Goal: Find specific page/section: Find specific page/section

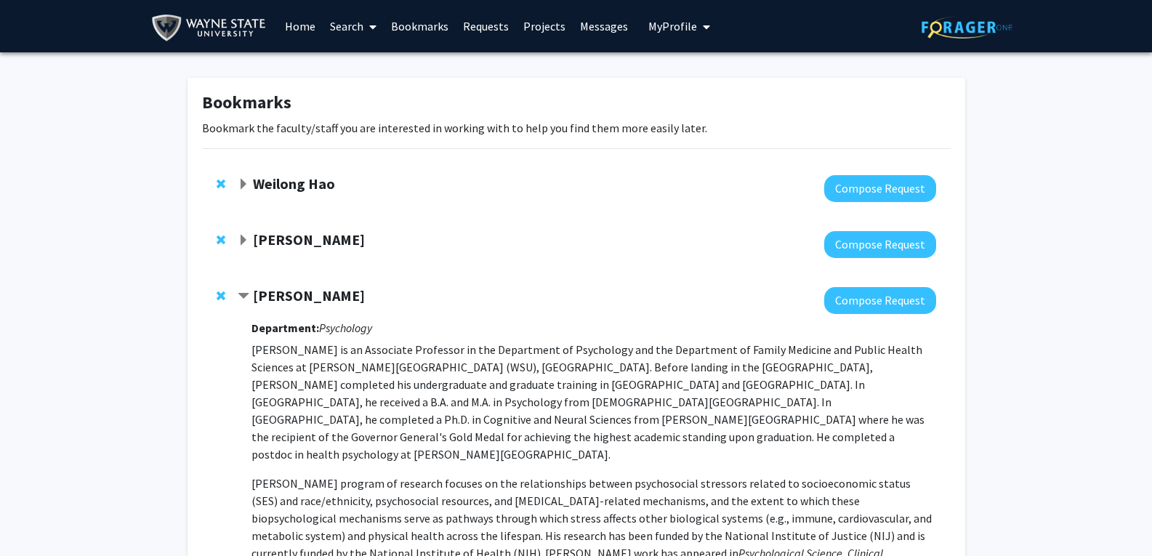
scroll to position [52, 0]
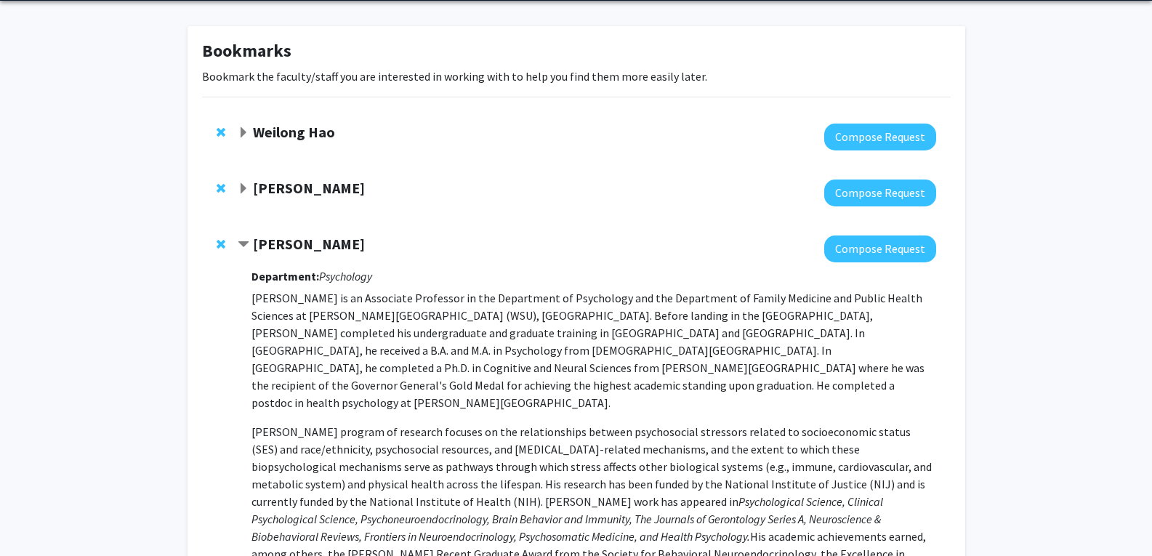
click at [305, 133] on strong "Weilong Hao" at bounding box center [294, 132] width 82 height 18
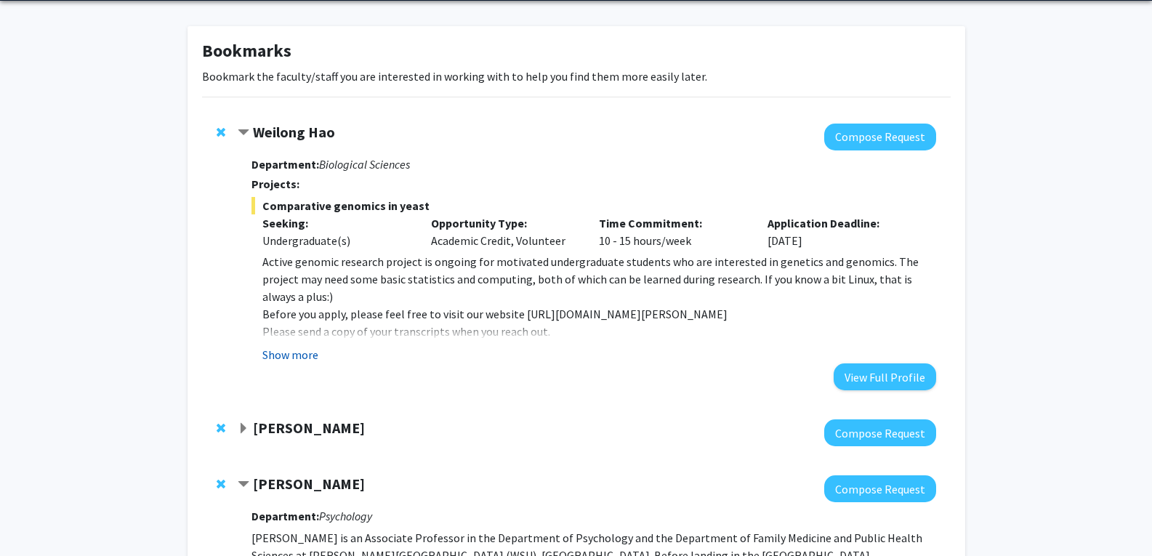
click at [288, 351] on button "Show more" at bounding box center [290, 354] width 56 height 17
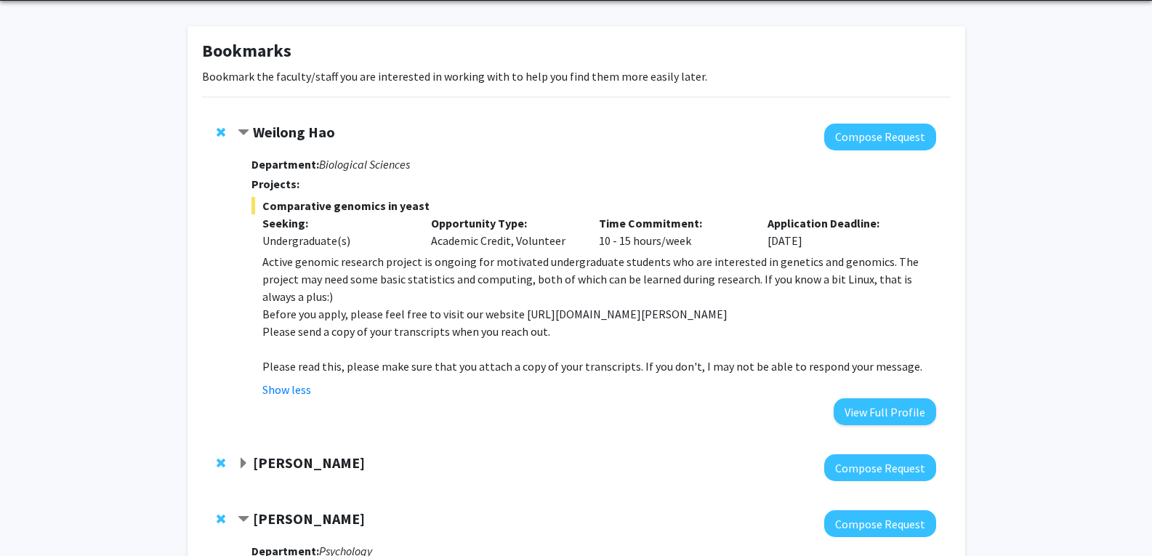
drag, startPoint x: 317, startPoint y: 126, endPoint x: 288, endPoint y: 296, distance: 172.5
click at [288, 305] on p "Before you apply, please feel free to visit our website [URL][DOMAIN_NAME][PERS…" at bounding box center [598, 313] width 673 height 17
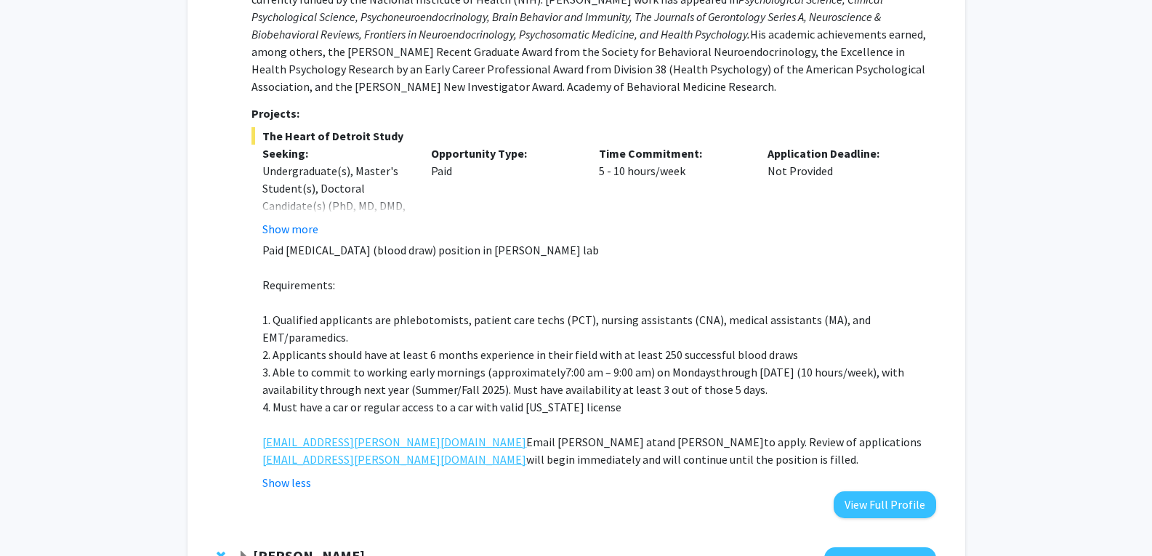
scroll to position [882, 0]
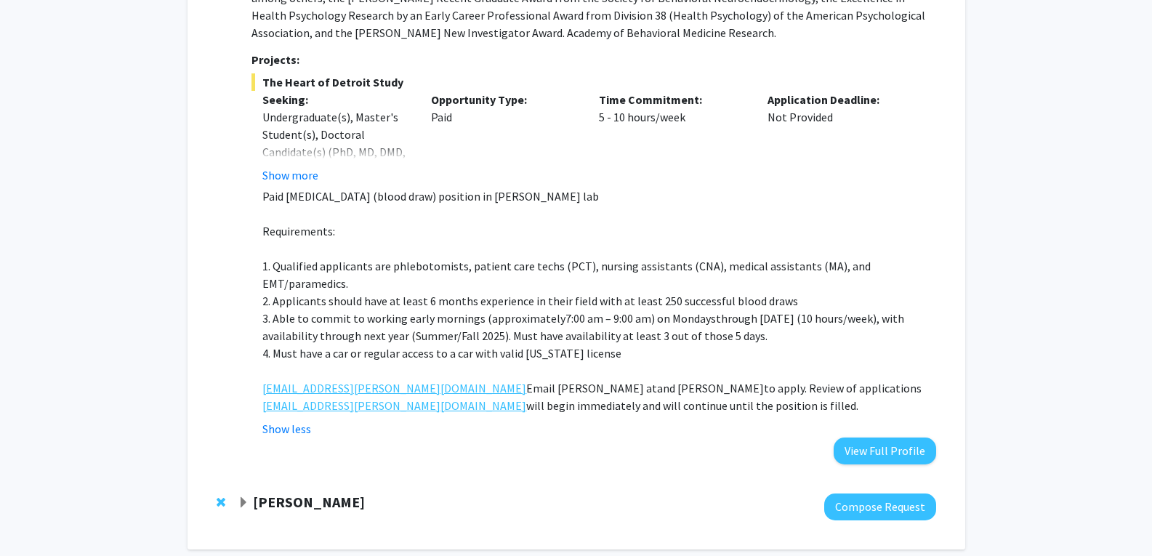
click at [262, 493] on strong "[PERSON_NAME]" at bounding box center [309, 502] width 112 height 18
click at [283, 493] on strong "[PERSON_NAME]" at bounding box center [309, 502] width 112 height 18
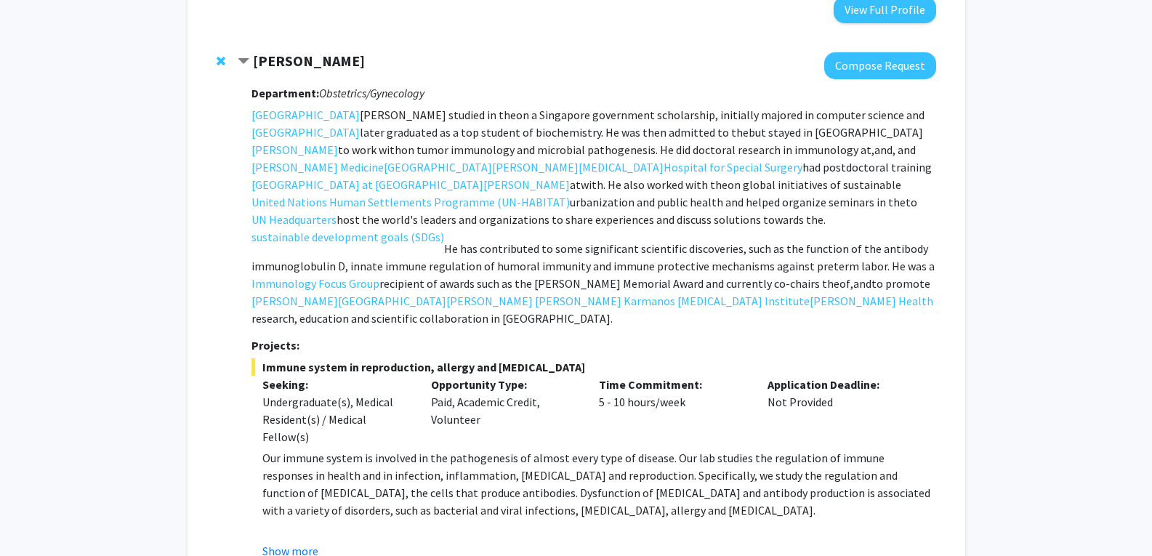
scroll to position [1372, 0]
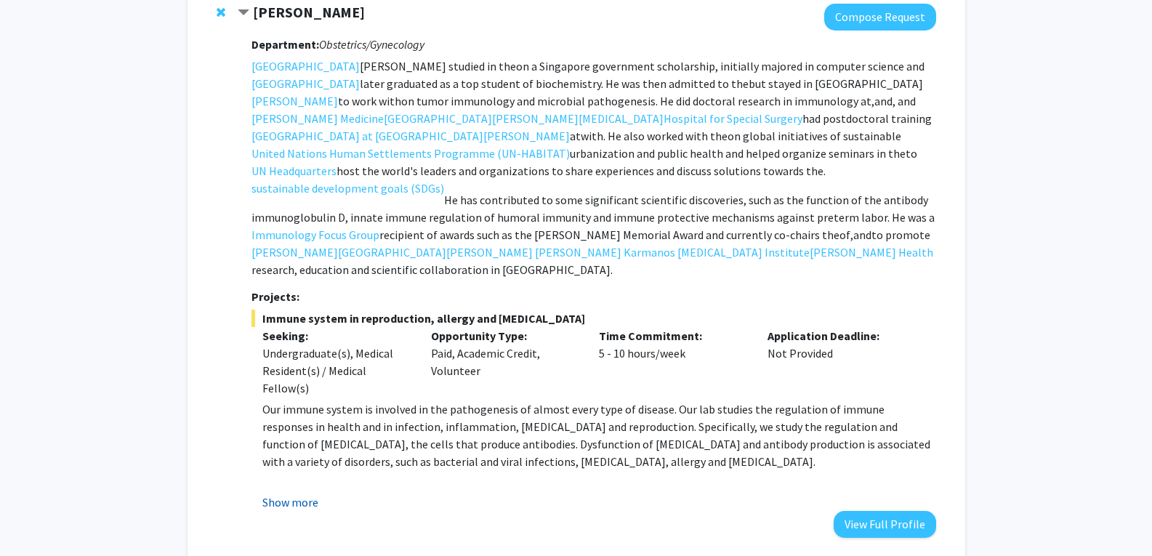
click at [287, 493] on button "Show more" at bounding box center [290, 501] width 56 height 17
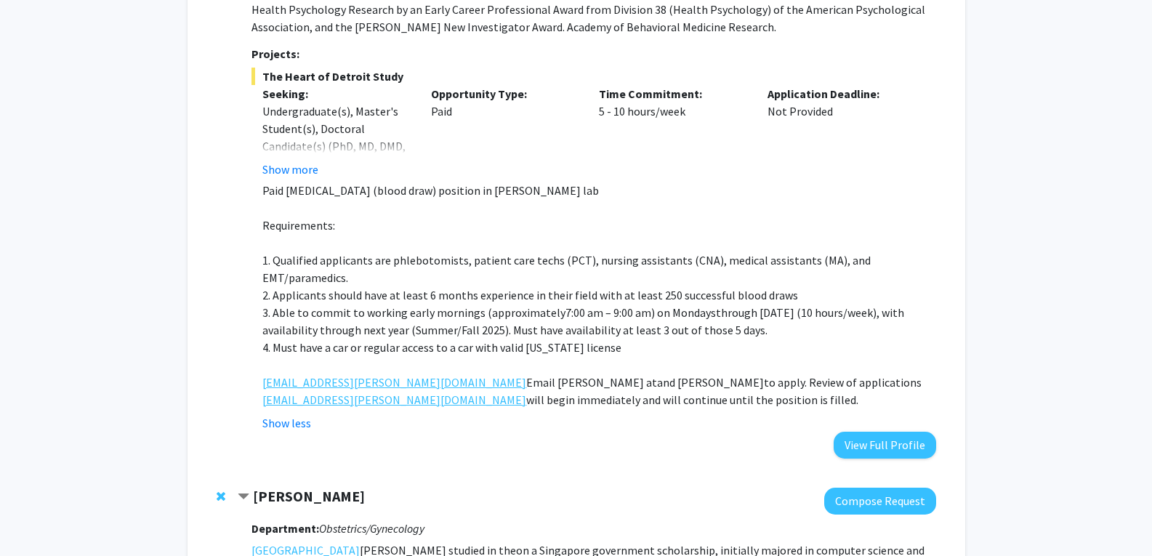
scroll to position [894, 0]
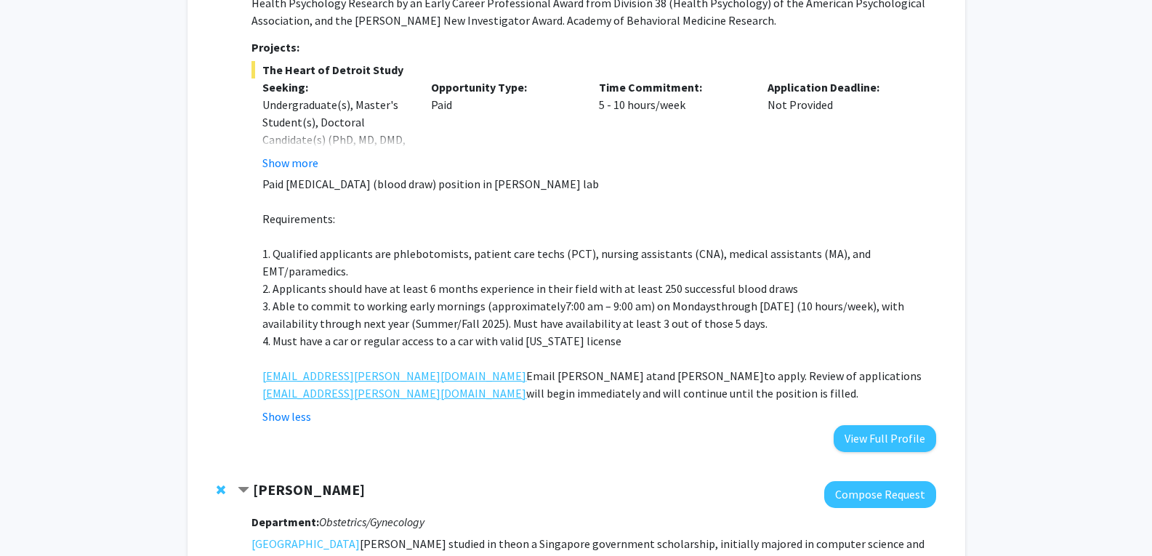
drag, startPoint x: 287, startPoint y: 418, endPoint x: 185, endPoint y: 315, distance: 144.4
click at [185, 315] on div "Bookmarks Bookmark the faculty/staff you are interested in working with to help…" at bounding box center [576, 305] width 799 height 2244
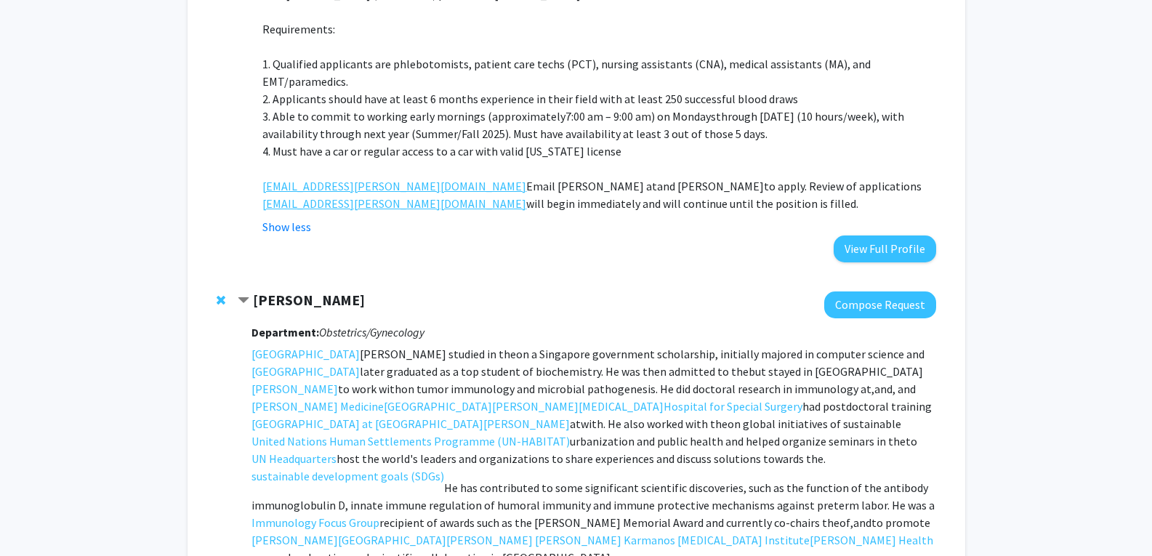
scroll to position [1084, 0]
drag, startPoint x: 331, startPoint y: 228, endPoint x: 257, endPoint y: 232, distance: 73.5
click at [257, 291] on div "[PERSON_NAME]" at bounding box center [395, 300] width 314 height 18
copy strong "[PERSON_NAME]"
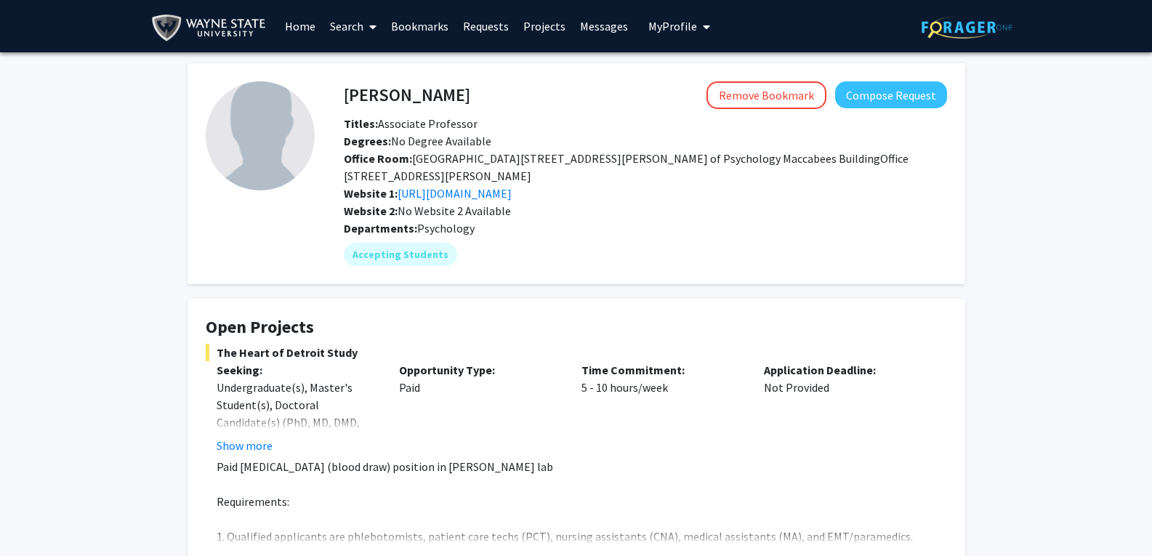
scroll to position [6, 0]
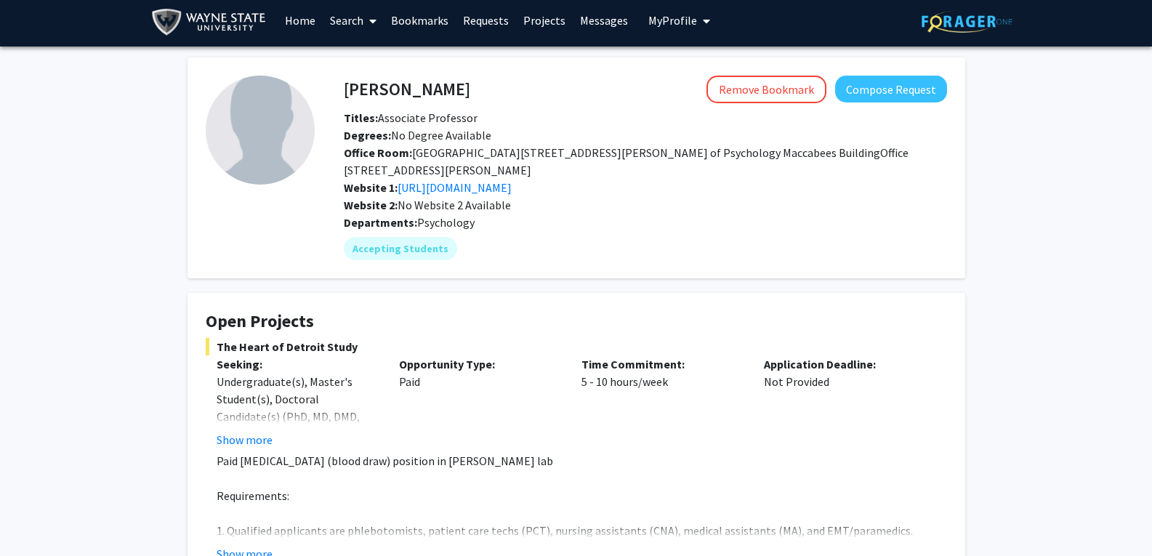
click at [682, 22] on span "My Profile" at bounding box center [672, 20] width 49 height 15
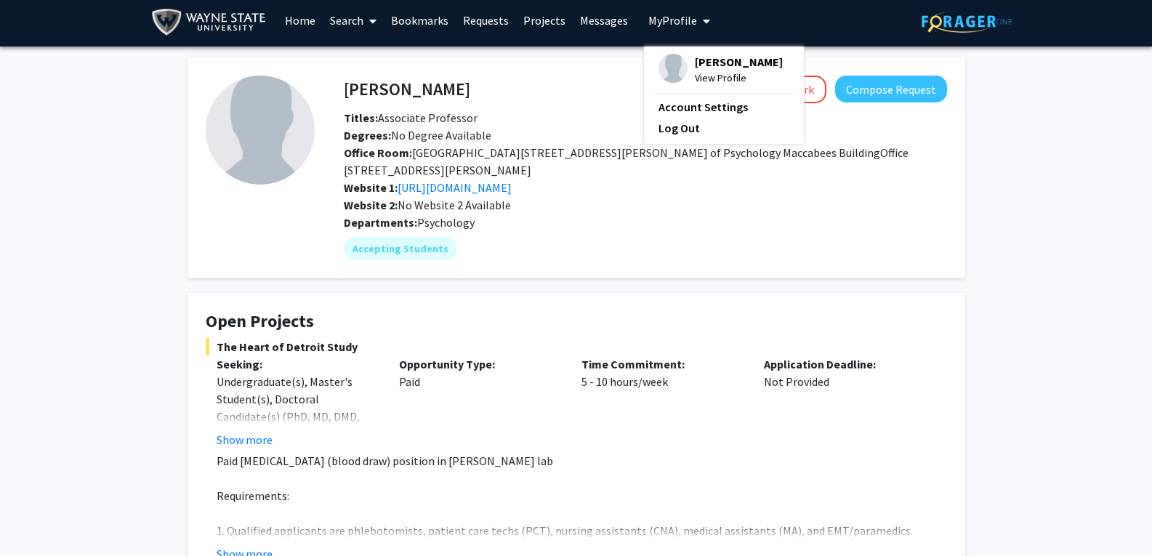
click at [351, 15] on link "Search" at bounding box center [353, 20] width 61 height 51
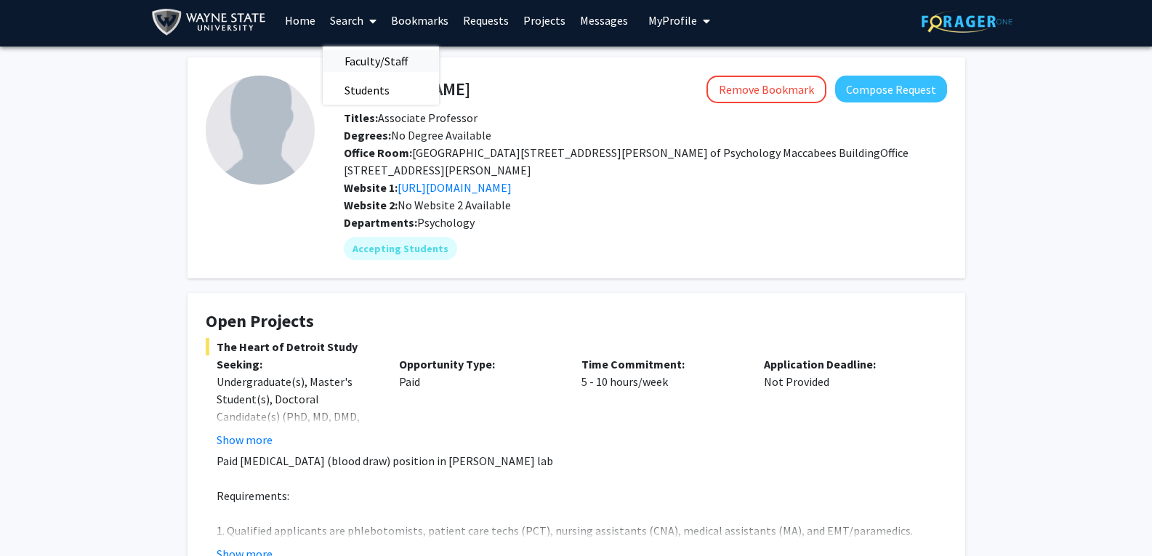
click at [379, 60] on span "Faculty/Staff" at bounding box center [376, 60] width 107 height 29
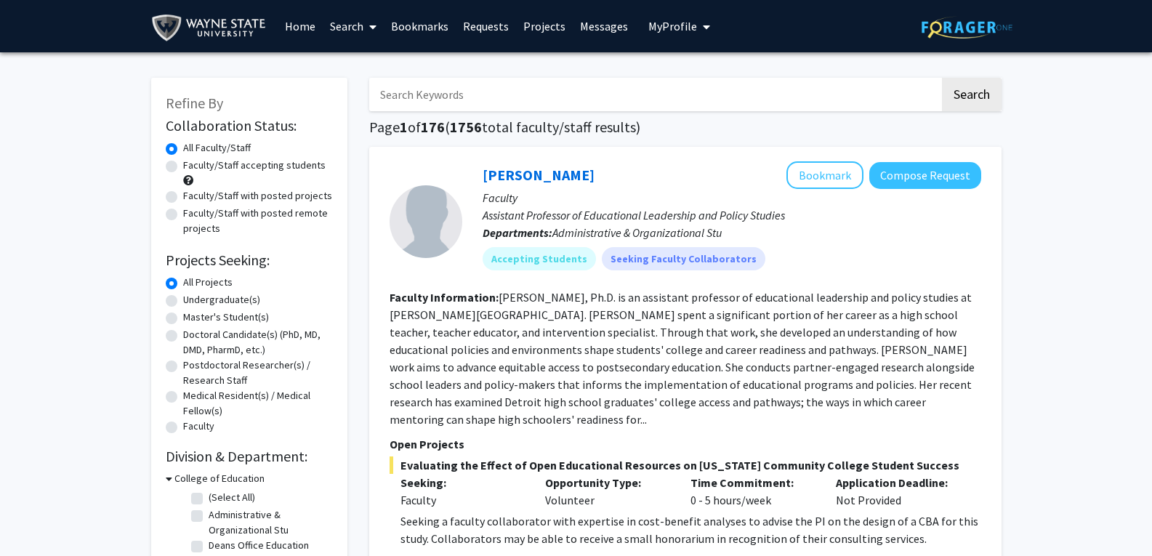
click at [527, 107] on input "Search Keywords" at bounding box center [654, 94] width 570 height 33
paste input "[PERSON_NAME]"
type input "[PERSON_NAME]"
click at [942, 78] on button "Search" at bounding box center [972, 94] width 60 height 33
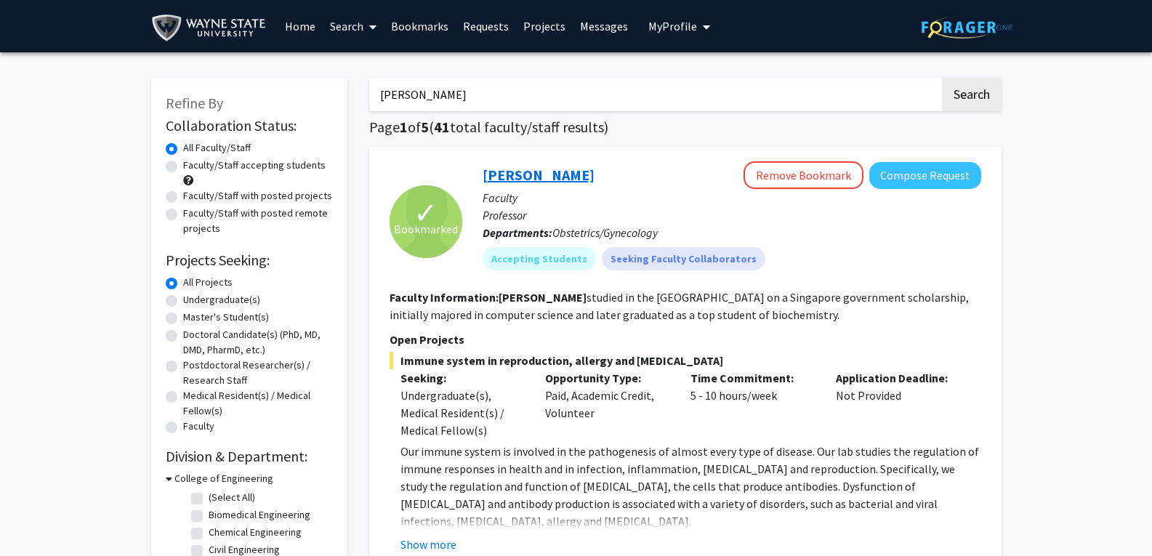
click at [531, 178] on link "[PERSON_NAME]" at bounding box center [538, 175] width 112 height 18
